Goal: Transaction & Acquisition: Purchase product/service

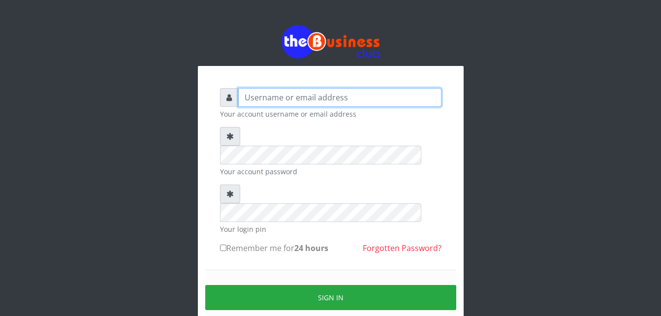
type input "unique71"
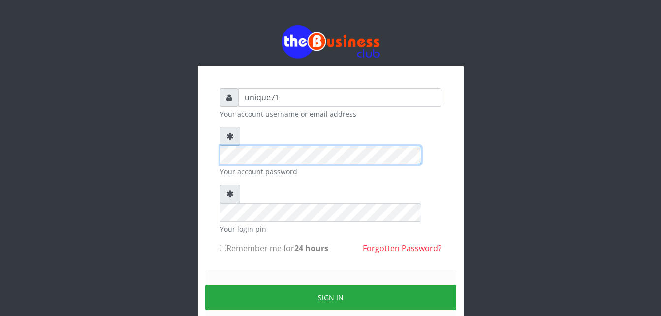
click at [218, 137] on div "unique71 Your account username or email address Your account password Your logi…" at bounding box center [331, 219] width 236 height 276
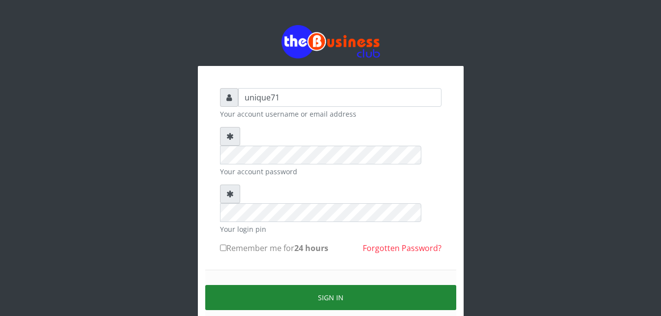
click at [326, 285] on button "Sign in" at bounding box center [330, 297] width 251 height 25
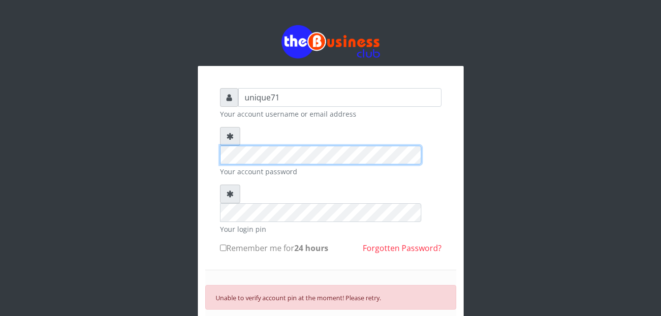
click at [206, 136] on div "unique71 Your account username or email address Your account password Your logi…" at bounding box center [331, 232] width 266 height 333
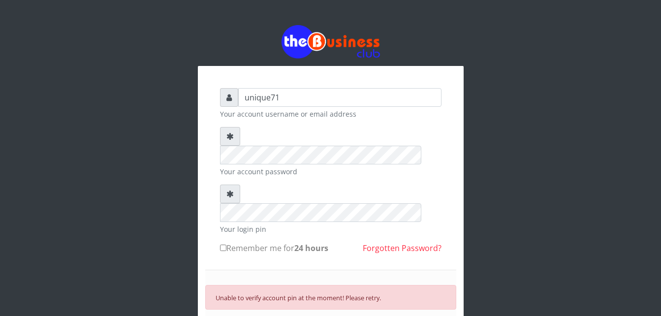
click at [228, 185] on div at bounding box center [330, 203] width 221 height 37
click at [233, 242] on label "Remember me for 24 hours" at bounding box center [274, 248] width 108 height 12
click at [226, 245] on input "Remember me for 24 hours" at bounding box center [223, 248] width 6 height 6
checkbox input "true"
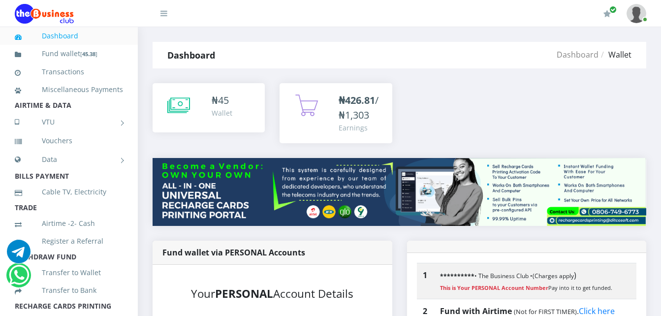
scroll to position [59, 0]
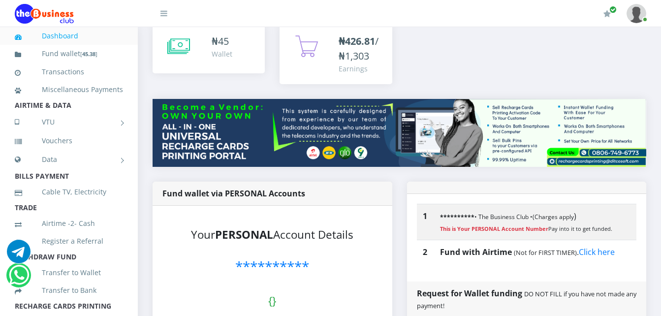
click at [8, 112] on li "AIRTIME & DATA" at bounding box center [69, 105] width 138 height 14
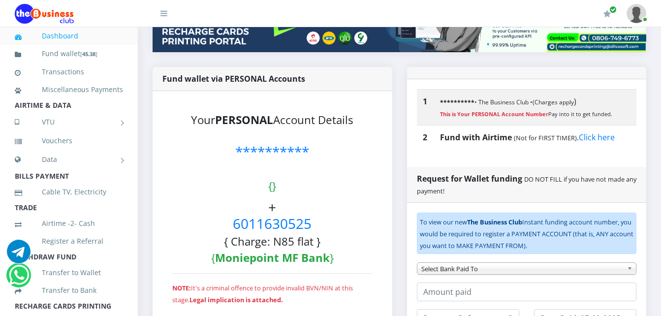
scroll to position [185, 0]
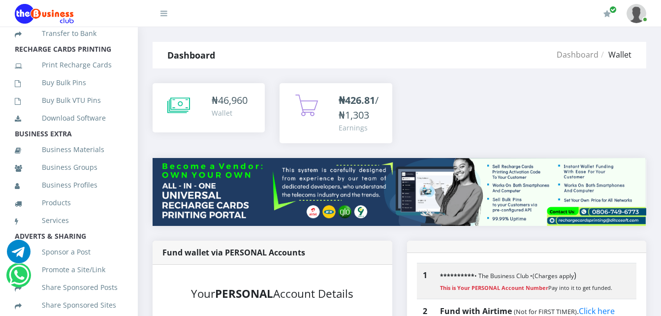
scroll to position [254, 0]
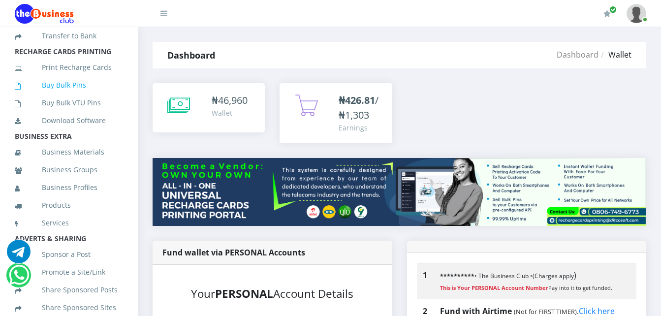
click at [80, 91] on link "Buy Bulk Pins" at bounding box center [69, 85] width 108 height 23
click at [79, 96] on link "Buy Bulk Pins" at bounding box center [69, 85] width 108 height 23
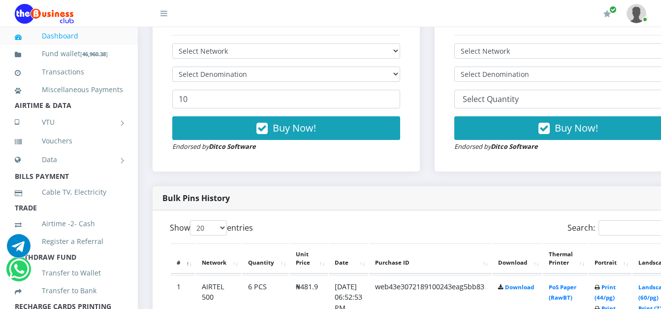
scroll to position [352, 0]
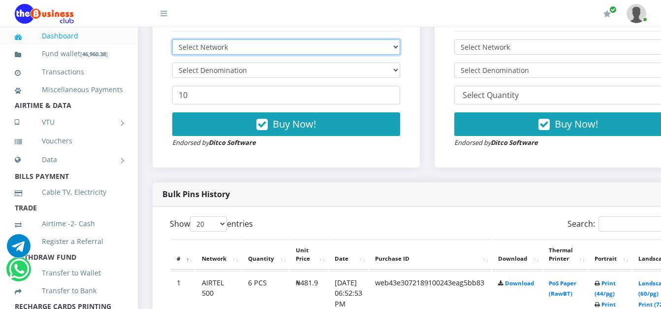
click at [393, 55] on select "Select Network MTN Globacom 9Mobile Airtel" at bounding box center [286, 46] width 228 height 15
select select "MTN"
click at [172, 41] on select "Select Network MTN Globacom 9Mobile Airtel" at bounding box center [286, 46] width 228 height 15
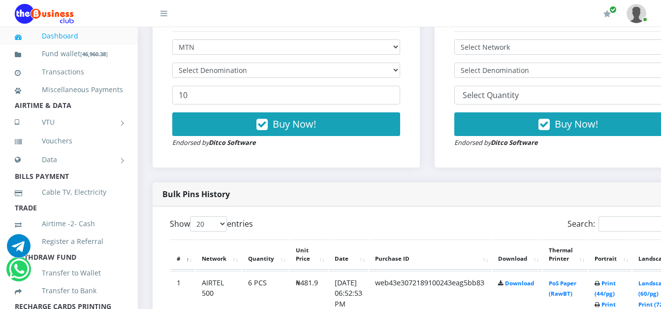
click at [249, 82] on form "Select Network MTN Globacom 9Mobile Airtel Select Denomination 10 Buy Now! Endo…" at bounding box center [286, 93] width 228 height 108
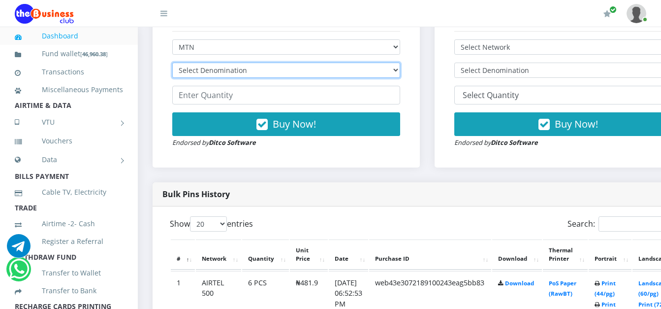
click at [239, 74] on select "Select Denomination MTN NGN100 - ₦96.99 MTN NGN200 - ₦193.98 MTN NGN400 - ₦387.…" at bounding box center [286, 70] width 228 height 15
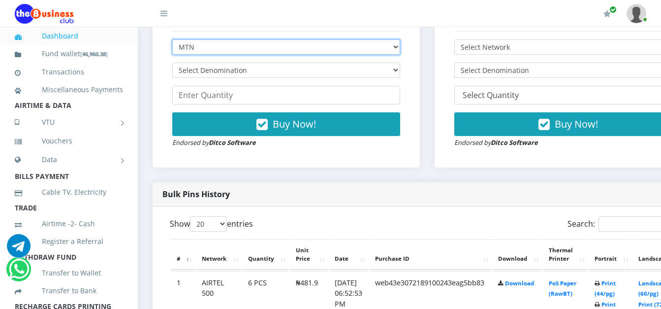
click at [216, 48] on select "Select Network MTN Globacom 9Mobile Airtel" at bounding box center [286, 46] width 228 height 15
select select "Airtel"
click at [172, 41] on select "Select Network MTN Globacom 9Mobile Airtel" at bounding box center [286, 46] width 228 height 15
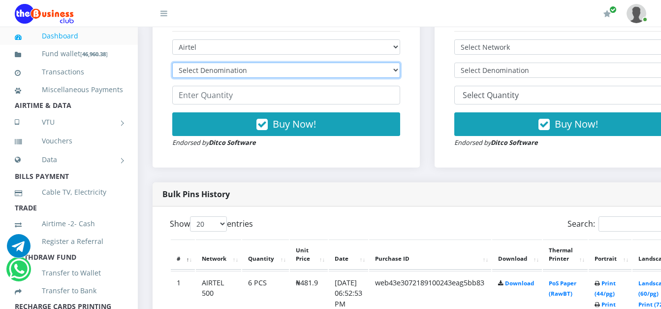
click at [210, 70] on select "Select Denomination Airtel NGN100 - ₦96.38 Airtel NGN200 - ₦192.76 Airtel NGN50…" at bounding box center [286, 70] width 228 height 15
select select "192.76-200"
click at [172, 64] on select "Select Denomination Airtel NGN100 - ₦96.38 Airtel NGN200 - ₦192.76 Airtel NGN50…" at bounding box center [286, 70] width 228 height 15
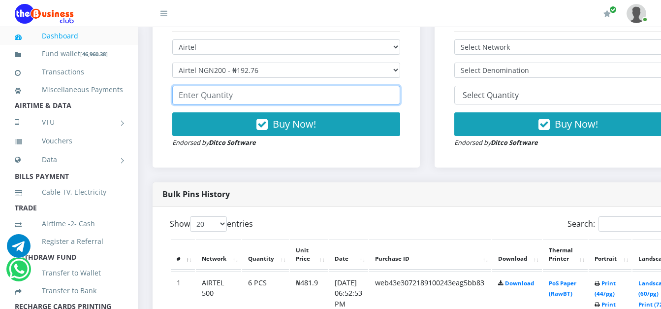
click at [231, 99] on input "number" at bounding box center [286, 95] width 228 height 19
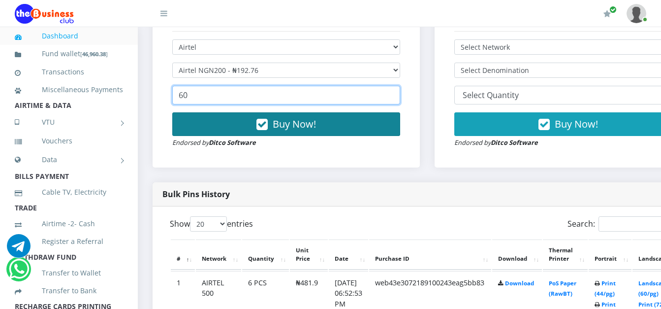
type input "60"
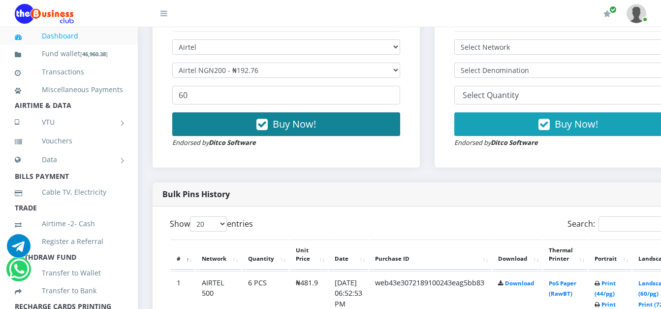
click at [271, 129] on button "Buy Now!" at bounding box center [286, 124] width 228 height 24
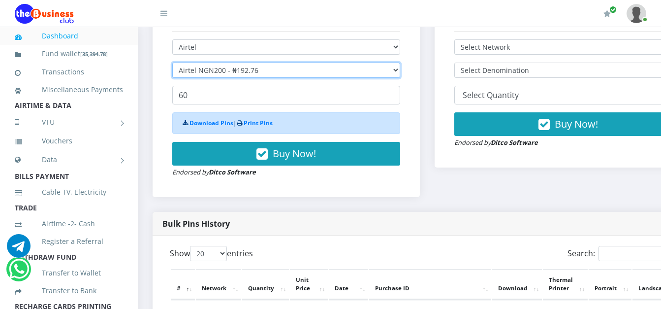
click at [285, 73] on select "Select Denomination Airtel NGN100 - ₦96.38 Airtel NGN200 - ₦192.76 Airtel NGN50…" at bounding box center [286, 70] width 228 height 15
select select "96.38-100"
click at [172, 64] on select "Select Denomination Airtel NGN100 - ₦96.38 Airtel NGN200 - ₦192.76 Airtel NGN50…" at bounding box center [286, 70] width 228 height 15
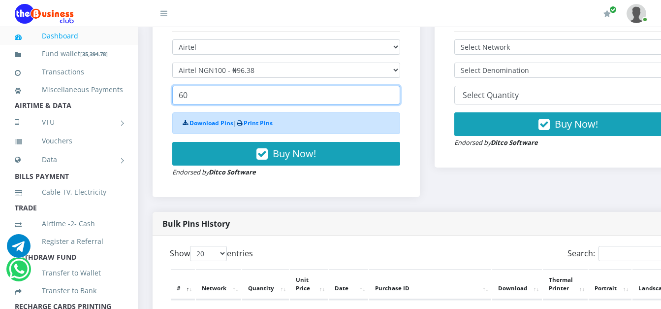
click at [235, 93] on input "60" at bounding box center [286, 95] width 228 height 19
drag, startPoint x: 235, startPoint y: 93, endPoint x: 154, endPoint y: 98, distance: 81.8
click at [154, 98] on div "Bulk Pins - Active Members DO NOT BUY IF YOU DON'T HAVE [ RECHARGE CARDS PRINTI…" at bounding box center [286, 81] width 267 height 231
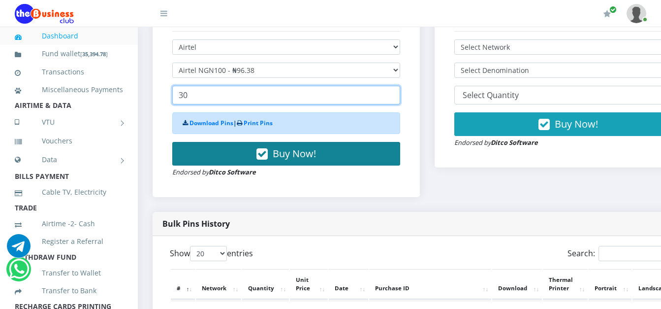
type input "30"
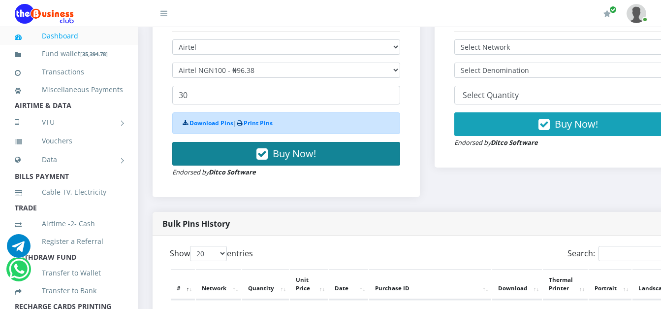
click at [219, 151] on button "Buy Now!" at bounding box center [286, 154] width 228 height 24
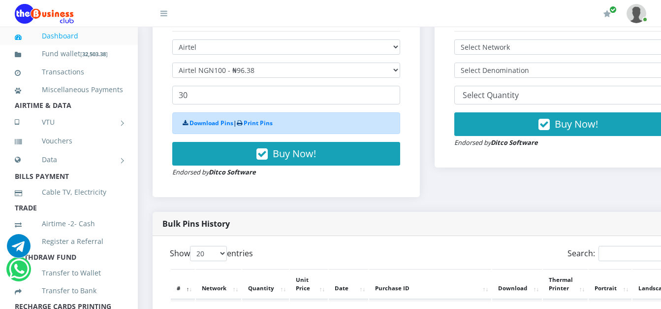
click at [311, 41] on div "Bulk Pins - Active Members DO NOT BUY IF YOU DON'T HAVE [ RECHARGE CARDS PRINTI…" at bounding box center [286, 81] width 248 height 212
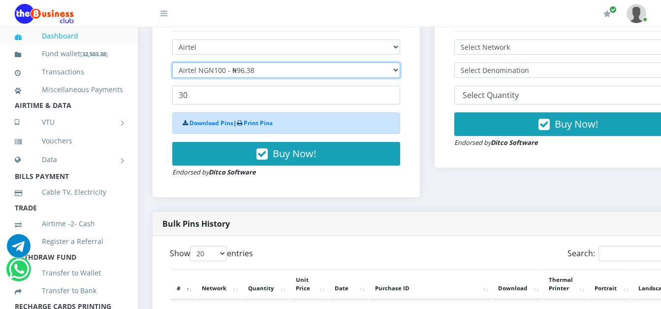
click at [288, 73] on select "Select Denomination Airtel NGN100 - ₦96.38 Airtel NGN200 - ₦192.76 Airtel NGN50…" at bounding box center [286, 70] width 228 height 15
select select "481.9-500"
click at [172, 64] on select "Select Denomination Airtel NGN100 - ₦96.38 Airtel NGN200 - ₦192.76 Airtel NGN50…" at bounding box center [286, 70] width 228 height 15
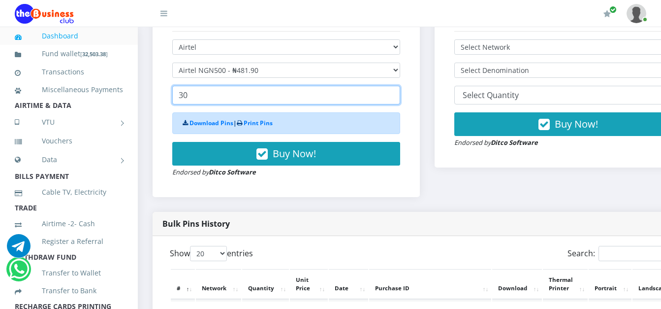
drag, startPoint x: 207, startPoint y: 98, endPoint x: 134, endPoint y: 98, distance: 72.8
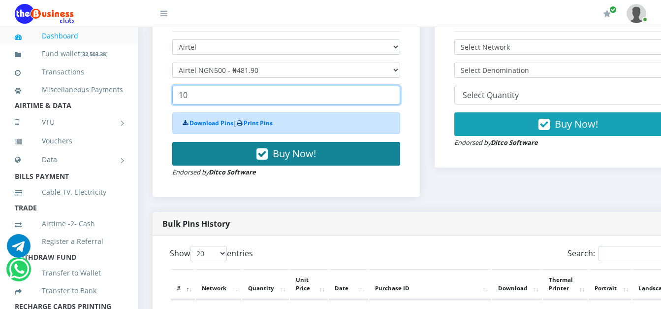
type input "10"
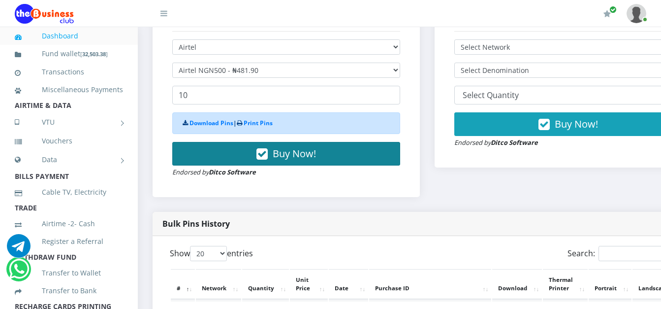
click at [211, 152] on button "Buy Now!" at bounding box center [286, 154] width 228 height 24
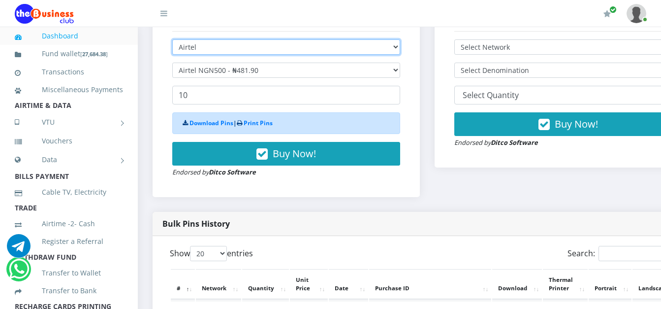
click at [238, 48] on select "Select Network MTN Globacom 9Mobile Airtel" at bounding box center [286, 46] width 228 height 15
select select "MTN"
click at [172, 41] on select "Select Network MTN Globacom 9Mobile Airtel" at bounding box center [286, 46] width 228 height 15
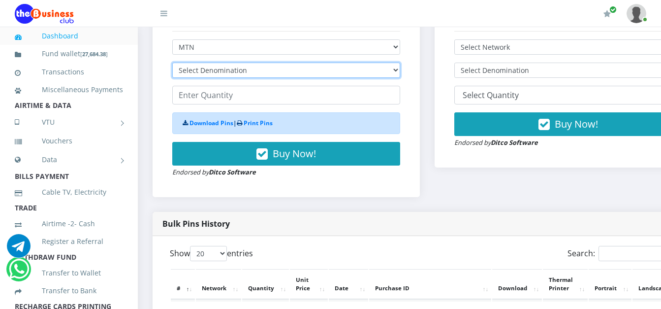
click at [246, 73] on select "Select Denomination MTN NGN100 - ₦96.99 MTN NGN200 - ₦193.98 MTN NGN400 - ₦387.…" at bounding box center [286, 70] width 228 height 15
select select "96.99-100"
click at [172, 64] on select "Select Denomination MTN NGN100 - ₦96.99 MTN NGN200 - ₦193.98 MTN NGN400 - ₦387.…" at bounding box center [286, 70] width 228 height 15
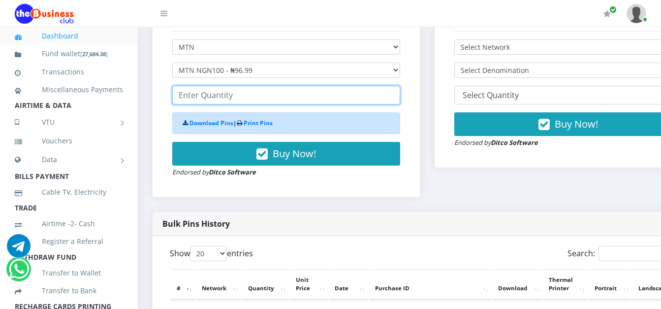
click at [249, 100] on input "number" at bounding box center [286, 95] width 228 height 19
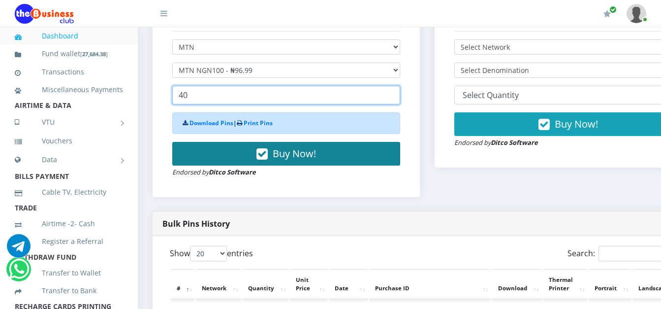
type input "40"
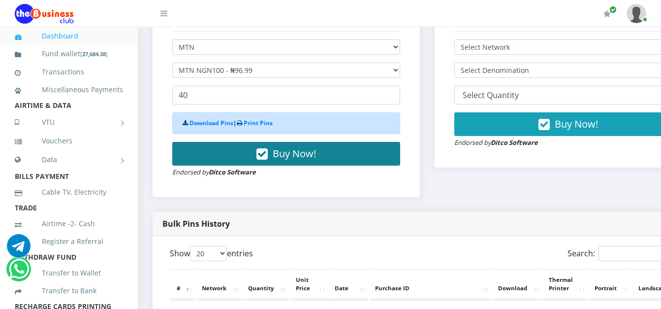
click at [225, 159] on button "Buy Now!" at bounding box center [286, 154] width 228 height 24
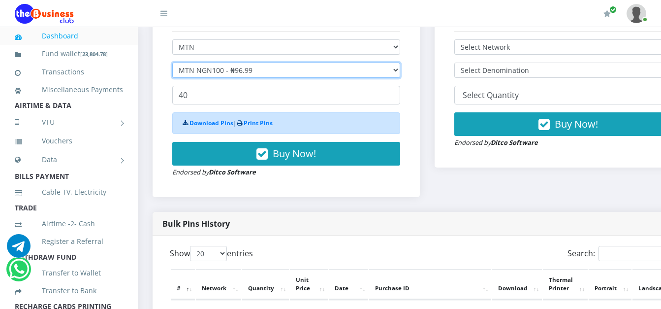
click at [292, 71] on select "Select Denomination MTN NGN100 - ₦96.99 MTN NGN200 - ₦193.98 MTN NGN400 - ₦387.…" at bounding box center [286, 70] width 228 height 15
select select "193.98-200"
click at [172, 64] on select "Select Denomination MTN NGN100 - ₦96.99 MTN NGN200 - ₦193.98 MTN NGN400 - ₦387.…" at bounding box center [286, 70] width 228 height 15
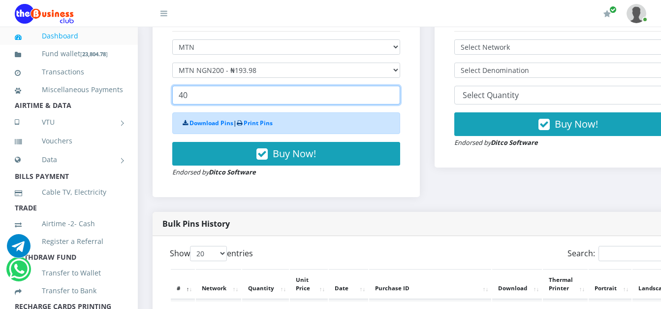
drag, startPoint x: 200, startPoint y: 94, endPoint x: 162, endPoint y: 94, distance: 37.9
click at [162, 94] on div "Bulk Pins - Active Members DO NOT BUY IF YOU DON'T HAVE [ RECHARGE CARDS PRINTI…" at bounding box center [286, 81] width 248 height 212
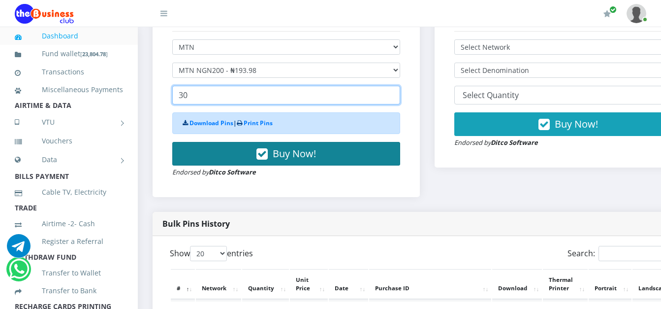
type input "30"
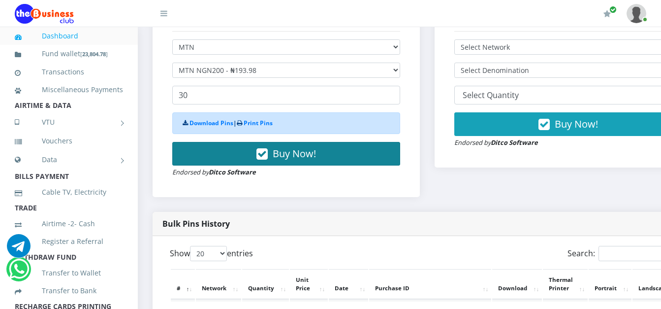
click at [196, 149] on button "Buy Now!" at bounding box center [286, 154] width 228 height 24
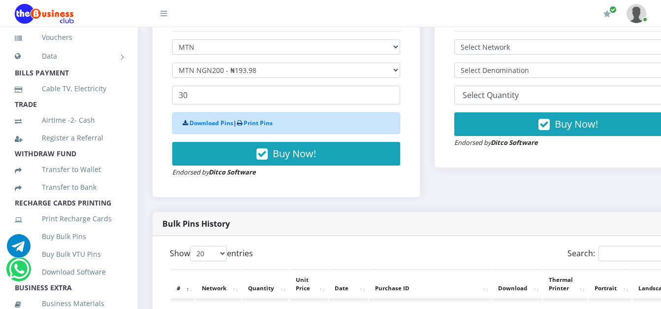
scroll to position [114, 0]
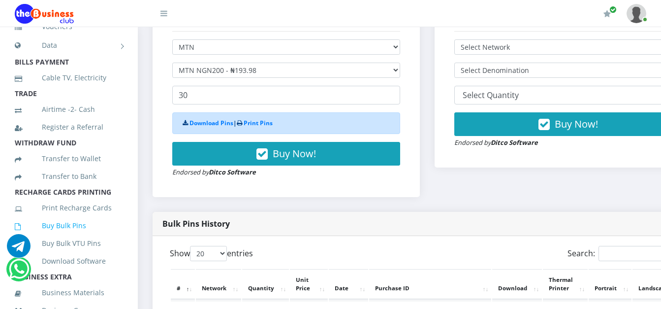
click at [63, 235] on link "Buy Bulk Pins" at bounding box center [69, 225] width 108 height 23
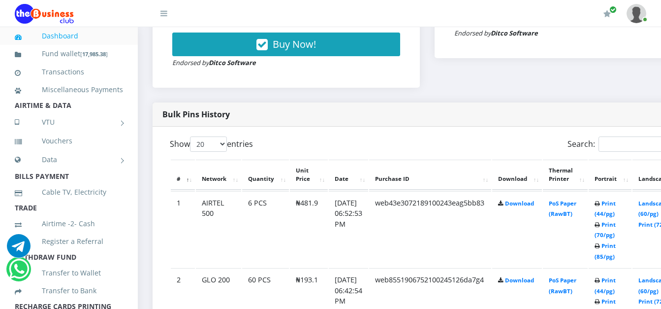
scroll to position [485, 0]
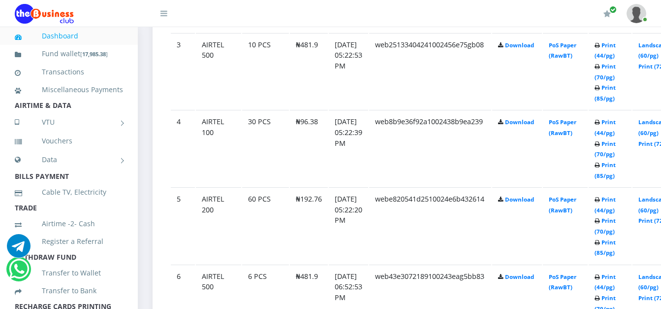
scroll to position [723, 0]
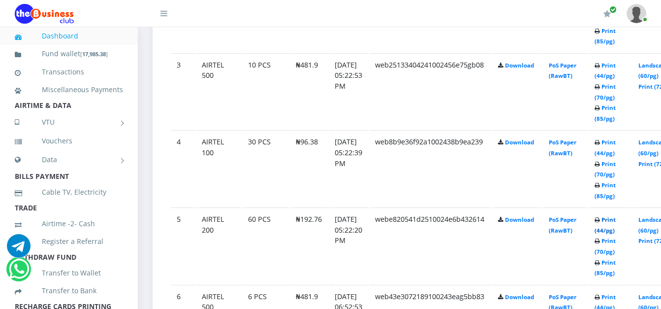
click at [616, 224] on link "Print (44/pg)" at bounding box center [605, 225] width 21 height 18
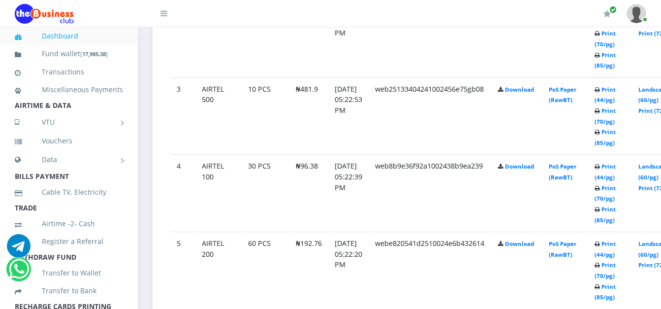
scroll to position [727, 0]
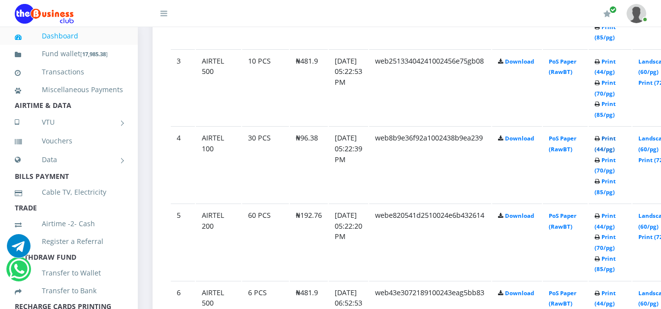
click at [616, 144] on link "Print (44/pg)" at bounding box center [605, 143] width 21 height 18
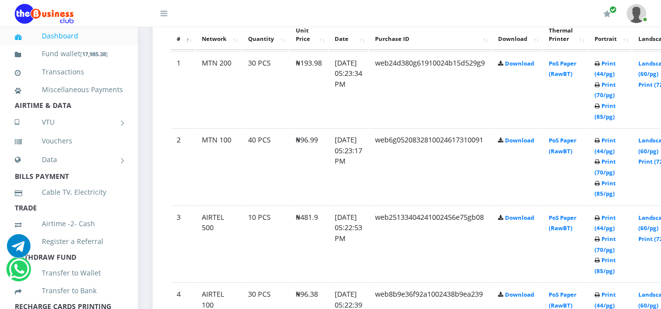
scroll to position [567, 0]
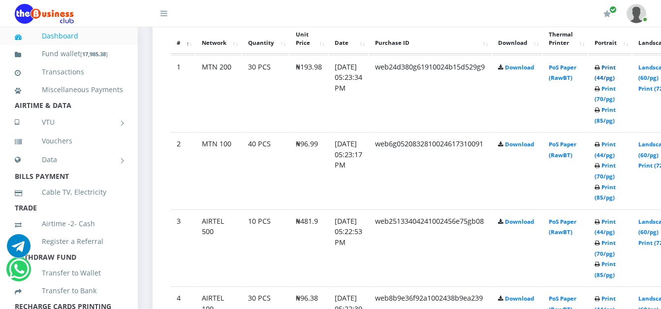
click at [616, 68] on link "Print (44/pg)" at bounding box center [605, 72] width 21 height 18
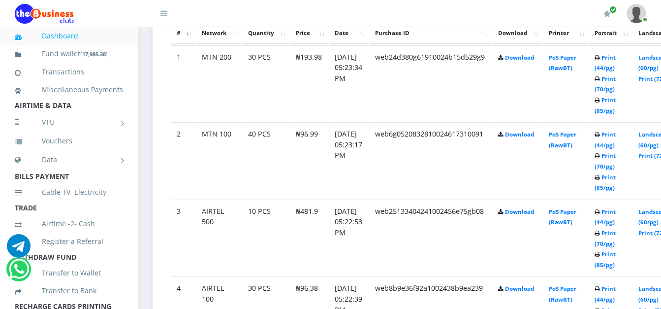
scroll to position [567, 0]
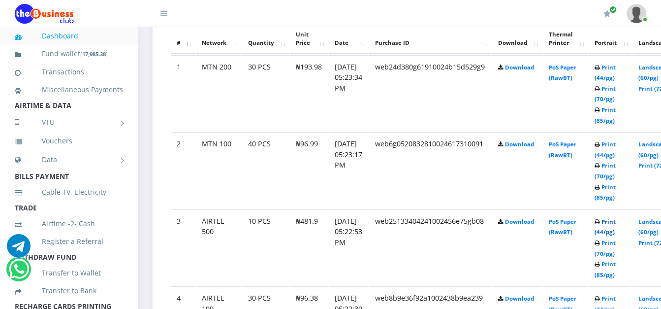
click at [616, 224] on link "Print (44/pg)" at bounding box center [605, 227] width 21 height 18
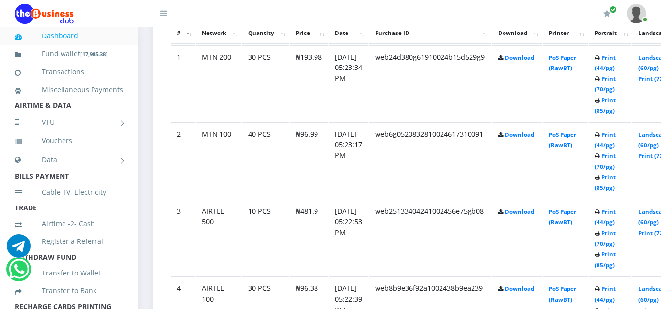
scroll to position [567, 0]
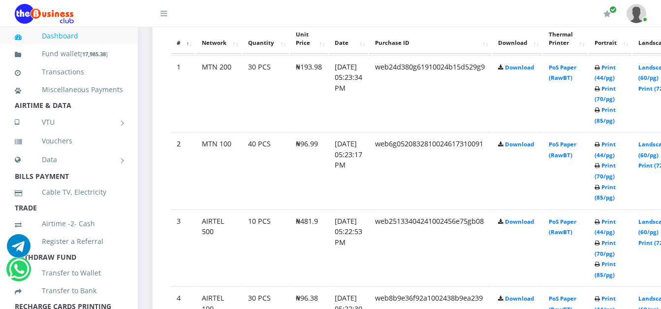
click at [627, 150] on td "Print (44/pg) Print (70/pg) Print (85/pg)" at bounding box center [610, 170] width 43 height 76
click at [613, 154] on link "Print (44/pg)" at bounding box center [605, 149] width 21 height 18
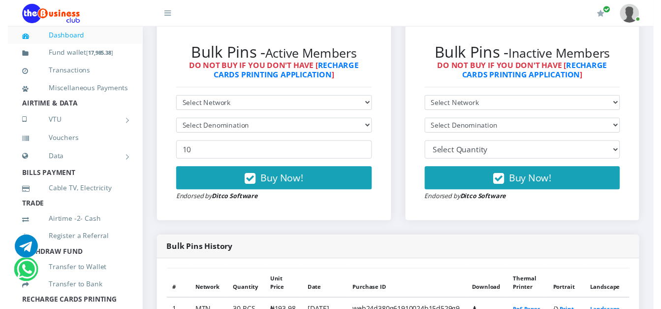
scroll to position [216, 0]
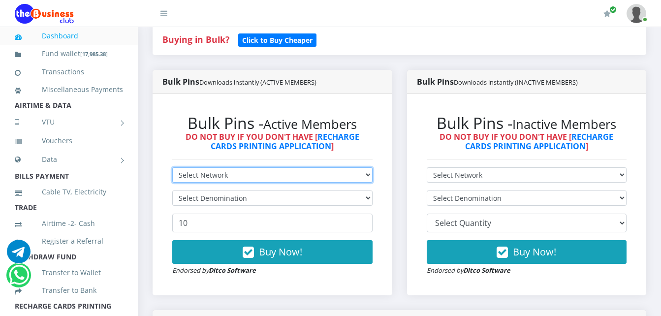
click at [355, 172] on select "Select Network MTN Globacom 9Mobile Airtel" at bounding box center [272, 174] width 200 height 15
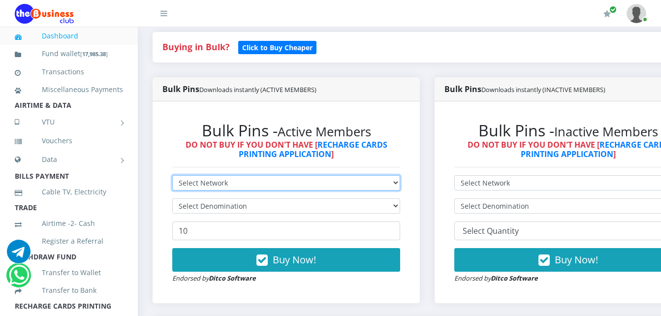
select select "MTN"
click at [172, 177] on select "Select Network MTN Globacom 9Mobile Airtel" at bounding box center [286, 182] width 228 height 15
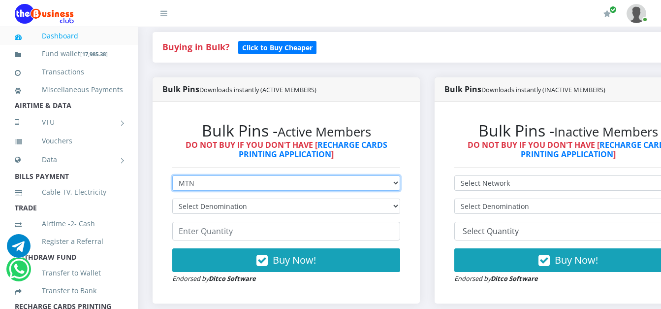
scroll to position [0, 0]
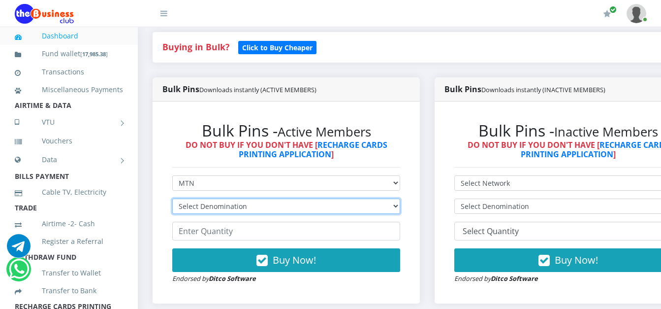
click at [294, 210] on select "Select Denomination MTN NGN100 - ₦96.99 MTN NGN200 - ₦193.98 MTN NGN400 - ₦387.…" at bounding box center [286, 205] width 228 height 15
select select "484.95-500"
click at [172, 200] on select "Select Denomination MTN NGN100 - ₦96.99 MTN NGN200 - ₦193.98 MTN NGN400 - ₦387.…" at bounding box center [286, 205] width 228 height 15
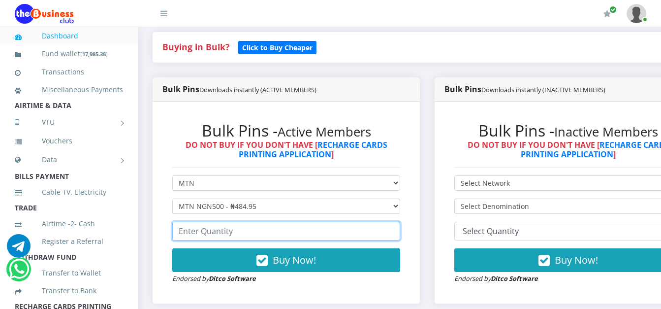
click at [260, 237] on input "number" at bounding box center [286, 230] width 228 height 19
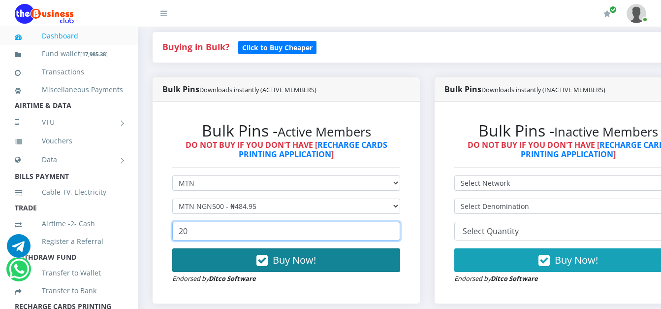
type input "20"
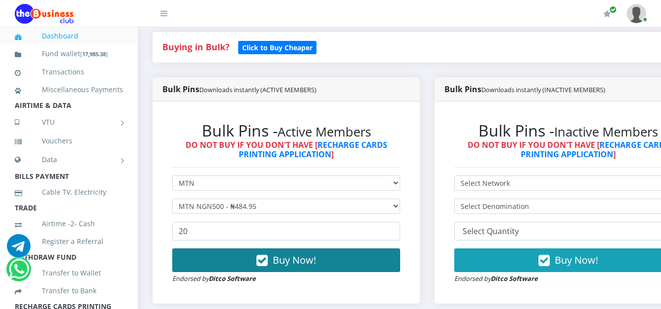
click at [262, 256] on icon "button" at bounding box center [261, 260] width 11 height 10
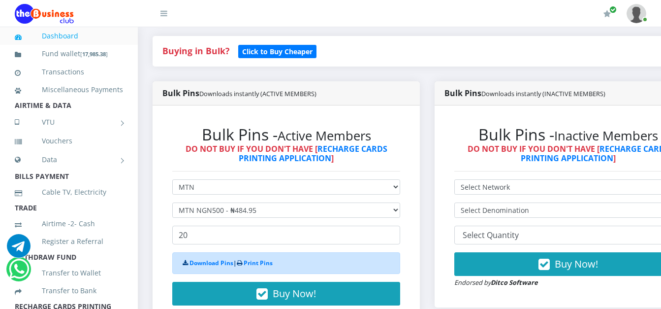
scroll to position [220, 0]
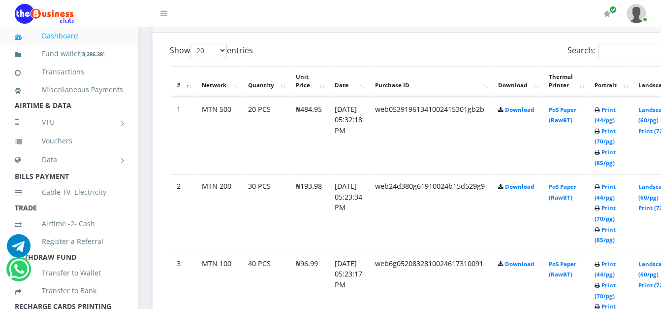
scroll to position [509, 0]
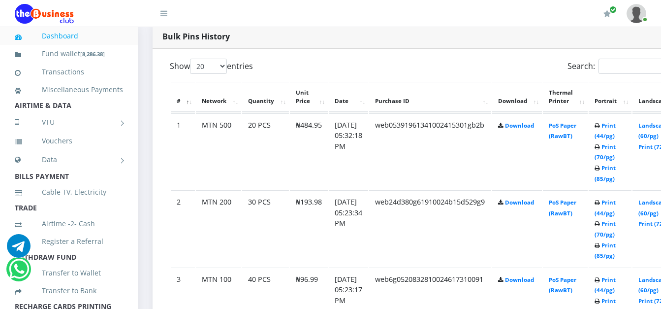
click at [618, 123] on td "Print (44/pg) Print (70/pg) Print (85/pg)" at bounding box center [610, 151] width 43 height 76
click at [616, 125] on link "Print (44/pg)" at bounding box center [605, 131] width 21 height 18
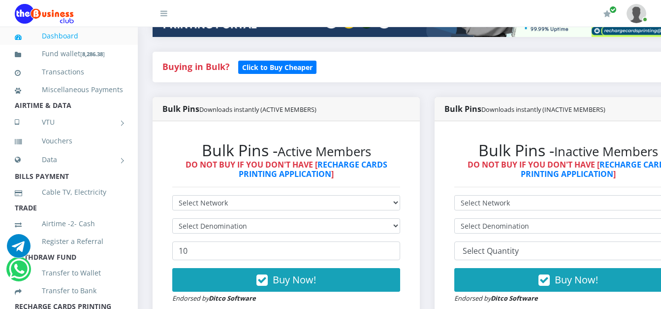
scroll to position [204, 0]
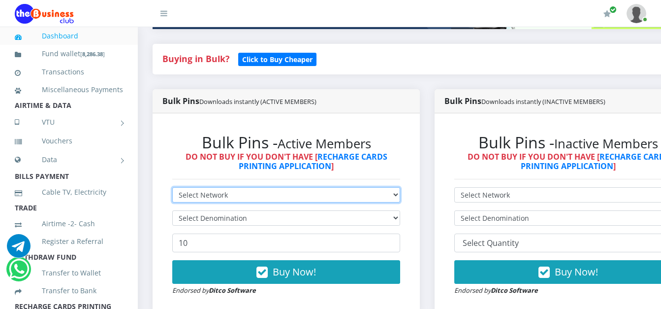
click at [370, 190] on select "Select Network MTN Globacom 9Mobile Airtel" at bounding box center [286, 194] width 228 height 15
select select "MTN"
click at [172, 189] on select "Select Network MTN Globacom 9Mobile Airtel" at bounding box center [286, 194] width 228 height 15
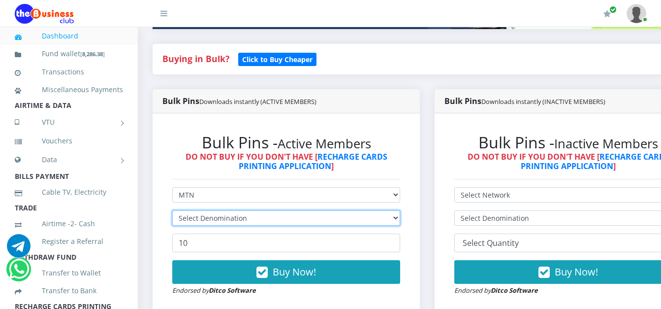
click at [300, 220] on select "Select Denomination" at bounding box center [286, 217] width 228 height 15
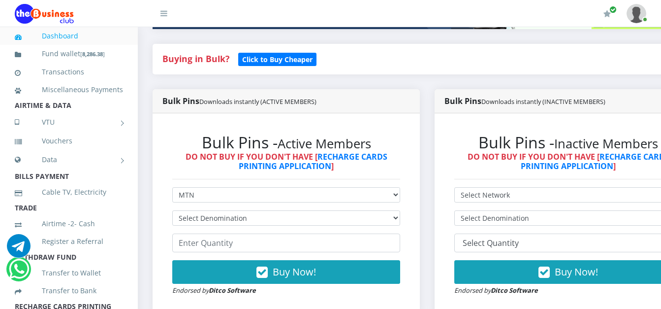
click at [157, 216] on div "Bulk Pins - Active Members DO NOT BUY IF YOU DON'T HAVE [ RECHARGE CARDS PRINTI…" at bounding box center [286, 214] width 267 height 202
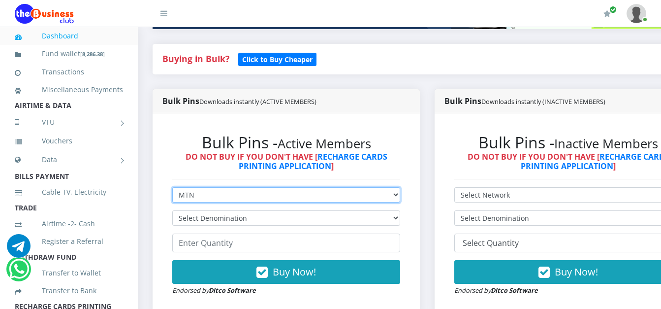
click at [223, 195] on select "Select Network MTN Globacom 9Mobile Airtel" at bounding box center [286, 194] width 228 height 15
select select "Glo"
click at [172, 189] on select "Select Network MTN Globacom 9Mobile Airtel" at bounding box center [286, 194] width 228 height 15
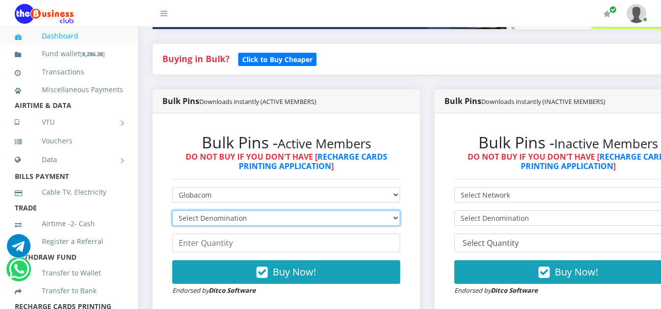
click at [230, 223] on select "Select Denomination" at bounding box center [286, 217] width 228 height 15
select select "482.75-500"
click at [172, 212] on select "Select Denomination Glo NGN100 - ₦96.55 Glo NGN200 - ₦193.10 Glo NGN500 - ₦482.…" at bounding box center [286, 217] width 228 height 15
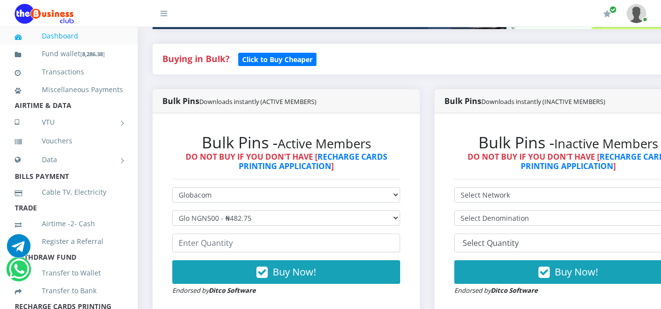
click at [264, 255] on form "Select Network MTN Globacom 9Mobile Airtel Select Denomination Glo NGN100 - ₦96…" at bounding box center [286, 241] width 228 height 108
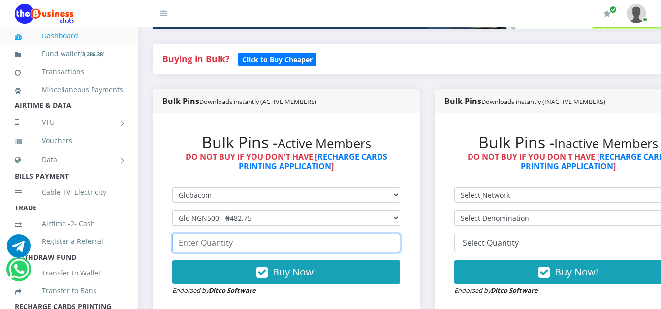
click at [246, 247] on input "number" at bounding box center [286, 242] width 228 height 19
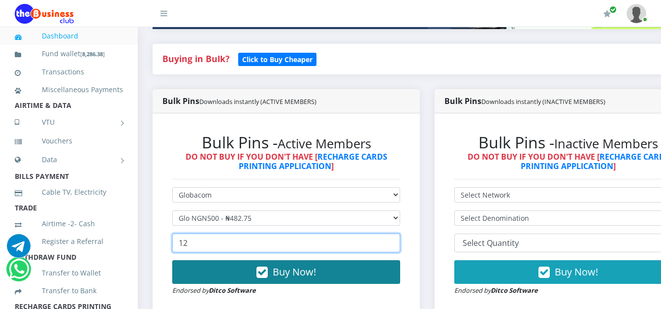
type input "12"
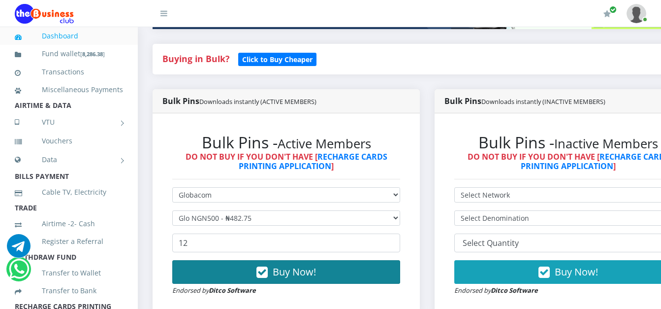
click at [268, 275] on icon "button" at bounding box center [261, 272] width 11 height 10
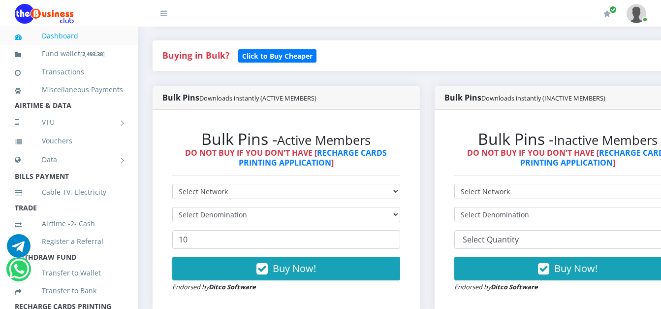
scroll to position [184, 0]
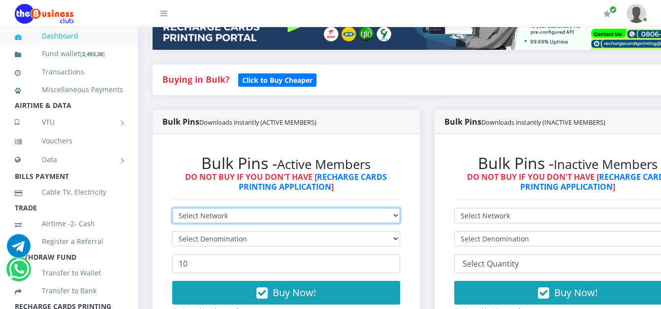
click at [395, 217] on select "Select Network MTN Globacom 9Mobile Airtel" at bounding box center [286, 215] width 228 height 15
select select "MTN"
click at [172, 209] on select "Select Network MTN Globacom 9Mobile Airtel" at bounding box center [286, 215] width 228 height 15
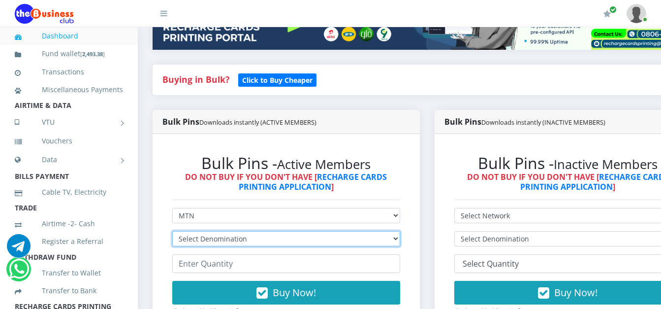
click at [229, 238] on select "Select Denomination MTN NGN100 - ₦96.99 MTN NGN200 - ₦193.98 MTN NGN400 - ₦387.…" at bounding box center [286, 238] width 228 height 15
select select "96.99-100"
click at [172, 232] on select "Select Denomination MTN NGN100 - ₦96.99 MTN NGN200 - ₦193.98 MTN NGN400 - ₦387.…" at bounding box center [286, 238] width 228 height 15
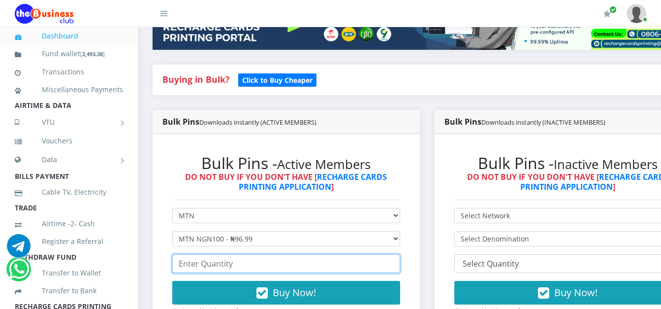
click at [210, 262] on input "number" at bounding box center [286, 263] width 228 height 19
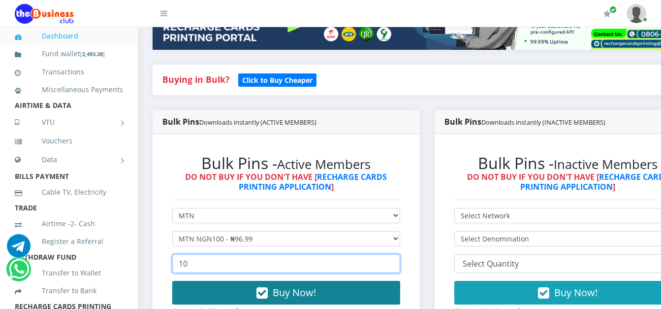
type input "10"
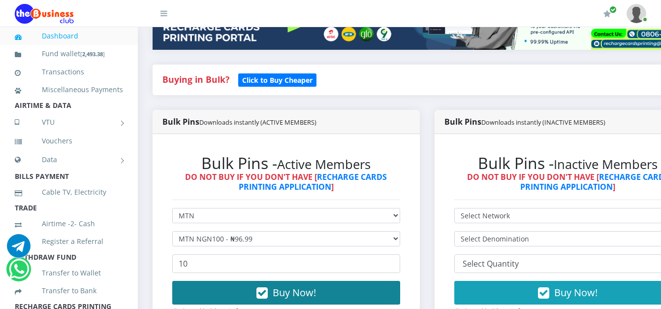
click at [228, 297] on button "Buy Now!" at bounding box center [286, 293] width 228 height 24
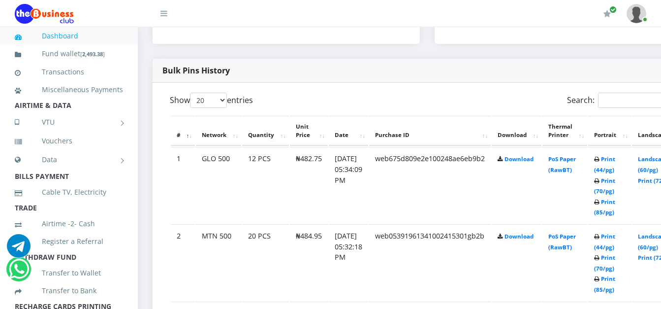
scroll to position [492, 0]
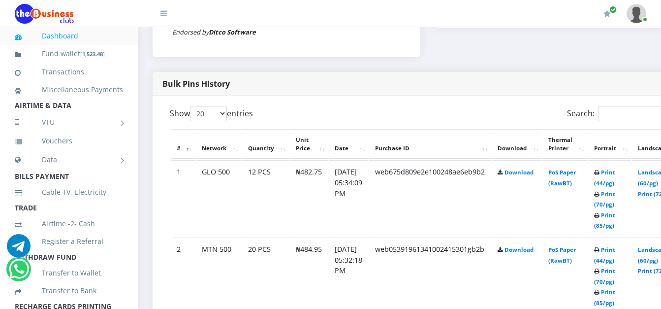
click at [620, 178] on td "Print (44/pg) Print (70/pg) Print (85/pg)" at bounding box center [609, 198] width 43 height 76
click at [615, 172] on link "Print (44/pg)" at bounding box center [604, 177] width 21 height 18
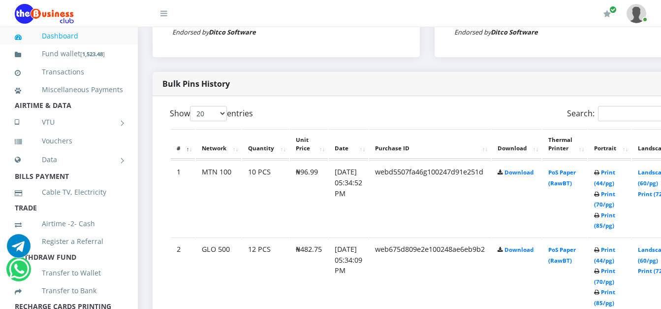
scroll to position [418, 0]
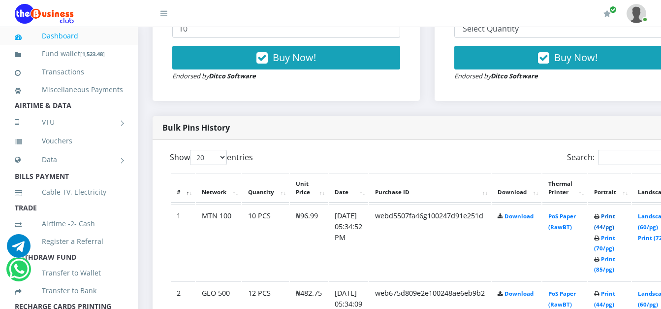
click at [615, 219] on link "Print (44/pg)" at bounding box center [604, 221] width 21 height 18
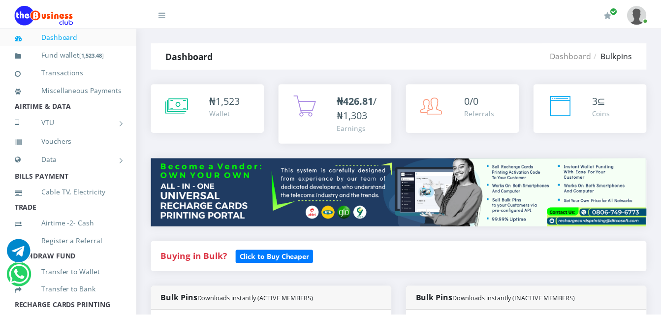
scroll to position [418, 0]
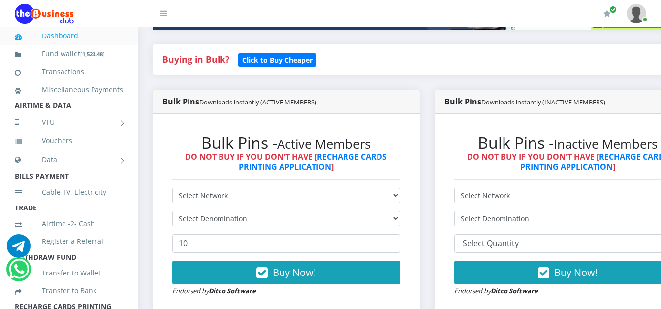
scroll to position [208, 0]
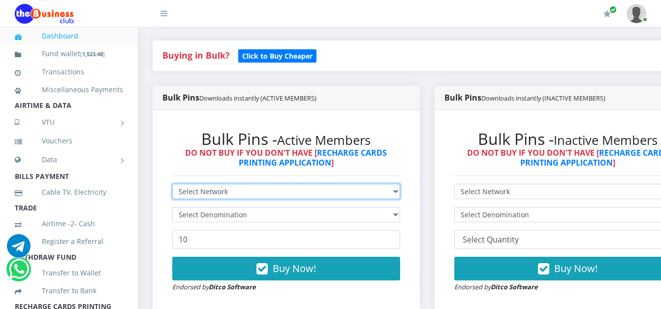
click at [382, 192] on select "Select Network MTN Globacom 9Mobile Airtel" at bounding box center [286, 191] width 228 height 15
select select "MTN"
click at [172, 185] on select "Select Network MTN Globacom 9Mobile Airtel" at bounding box center [286, 191] width 228 height 15
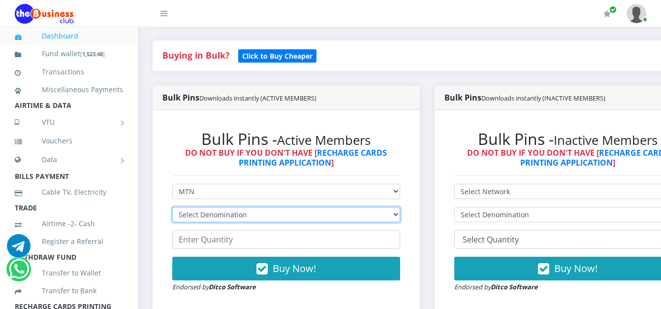
click at [239, 219] on select "Select Denomination MTN NGN100 - ₦96.99 MTN NGN200 - ₦193.98 MTN NGN400 - ₦387.…" at bounding box center [286, 214] width 228 height 15
select select "193.98-200"
click at [172, 208] on select "Select Denomination MTN NGN100 - ₦96.99 MTN NGN200 - ₦193.98 MTN NGN400 - ₦387.…" at bounding box center [286, 214] width 228 height 15
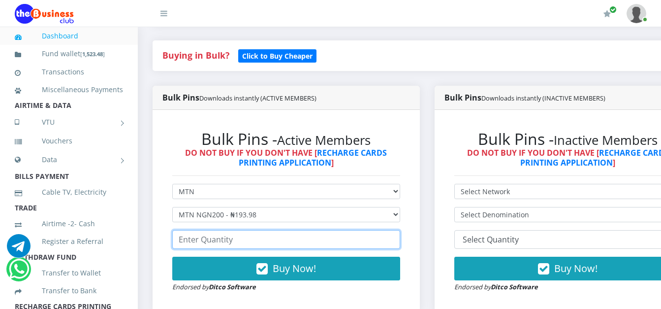
click at [217, 241] on input "number" at bounding box center [286, 239] width 228 height 19
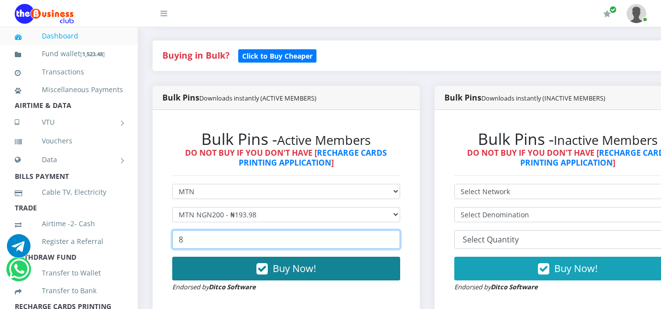
type input "8"
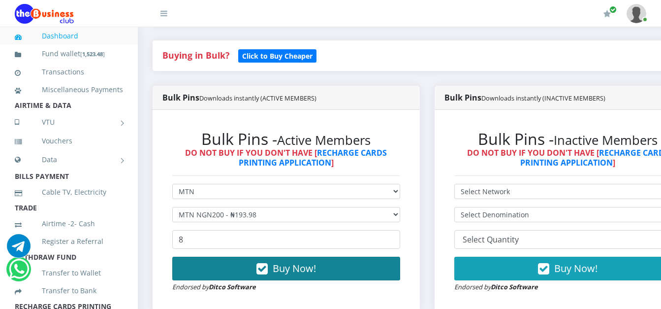
click at [220, 272] on button "Buy Now!" at bounding box center [286, 268] width 228 height 24
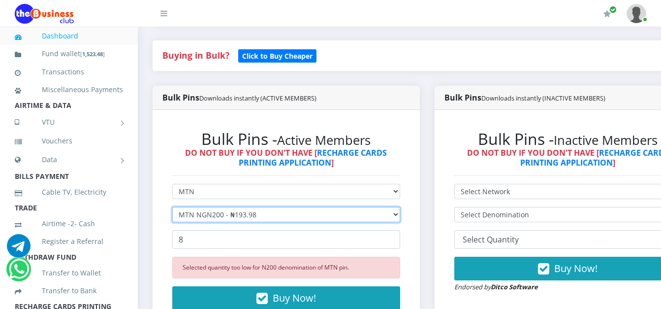
click at [271, 215] on select "Select Denomination MTN NGN100 - ₦96.99 MTN NGN200 - ₦193.98 MTN NGN400 - ₦387.…" at bounding box center [286, 214] width 228 height 15
select select "96.99-100"
click at [172, 208] on select "Select Denomination MTN NGN100 - ₦96.99 MTN NGN200 - ₦193.98 MTN NGN400 - ₦387.…" at bounding box center [286, 214] width 228 height 15
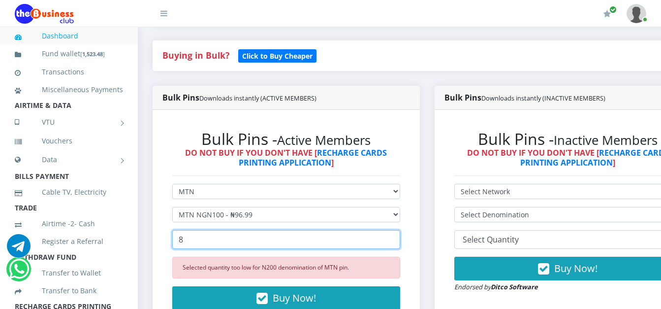
drag, startPoint x: 198, startPoint y: 240, endPoint x: 171, endPoint y: 241, distance: 26.6
click at [171, 241] on div "Bulk Pins - Active Members DO NOT BUY IF YOU DON'T HAVE [ RECHARGE CARDS PRINTI…" at bounding box center [286, 226] width 248 height 212
type input "1"
